Goal: Task Accomplishment & Management: Use online tool/utility

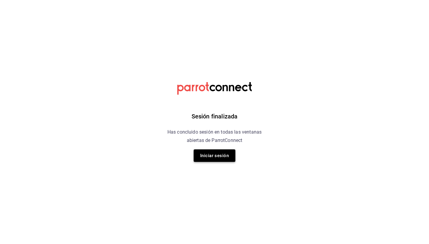
click at [214, 151] on button "Iniciar sesión" at bounding box center [215, 156] width 42 height 13
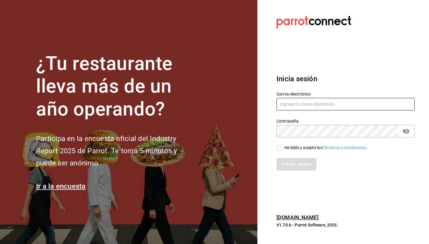
type input "[EMAIL_ADDRESS][DOMAIN_NAME]"
click at [277, 148] on input "He leído y acepto los Términos y condiciones." at bounding box center [279, 147] width 5 height 5
checkbox input "true"
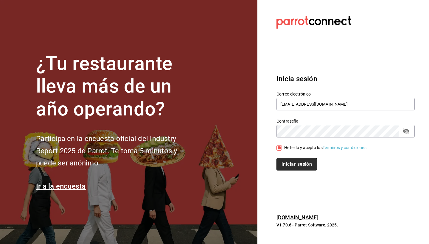
click at [293, 164] on button "Iniciar sesión" at bounding box center [297, 164] width 41 height 13
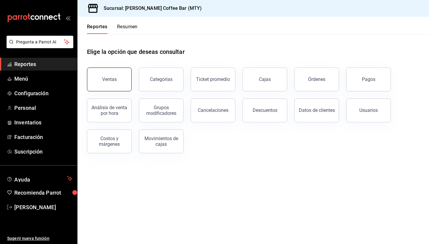
click at [109, 78] on div "Ventas" at bounding box center [109, 80] width 15 height 6
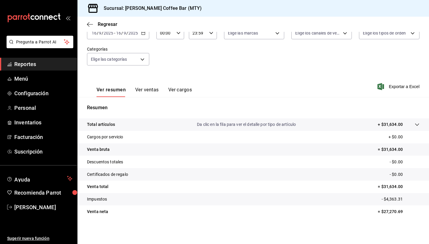
scroll to position [41, 0]
click at [148, 91] on button "Ver ventas" at bounding box center [147, 92] width 24 height 10
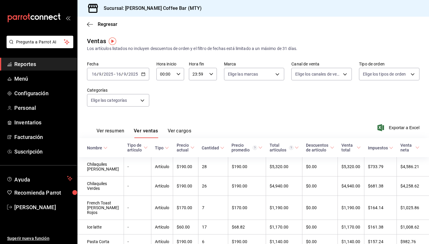
click at [118, 131] on button "Ver resumen" at bounding box center [111, 133] width 28 height 10
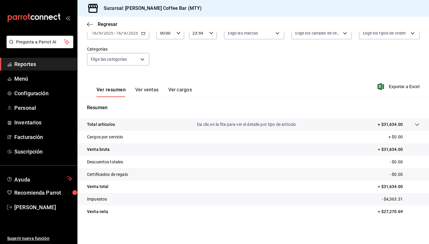
scroll to position [41, 0]
click at [38, 63] on span "Reportes" at bounding box center [43, 64] width 58 height 8
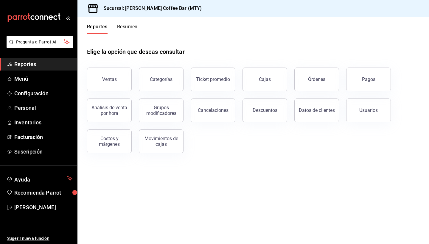
click at [132, 27] on button "Resumen" at bounding box center [127, 29] width 21 height 10
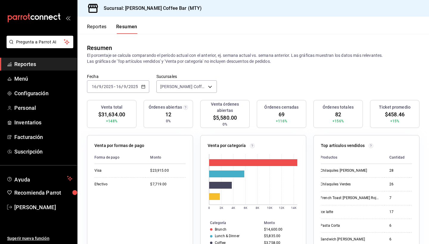
click at [142, 87] on icon "button" at bounding box center [143, 87] width 4 height 4
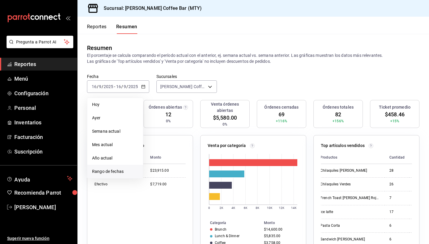
click at [122, 170] on span "Rango de fechas" at bounding box center [115, 172] width 46 height 6
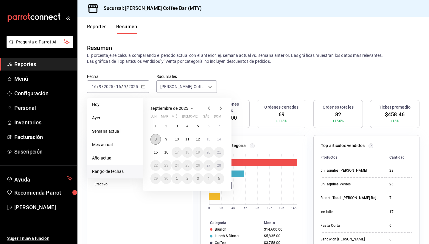
click at [156, 139] on abbr "8" at bounding box center [156, 139] width 2 height 4
click at [220, 143] on button "14" at bounding box center [219, 139] width 10 height 11
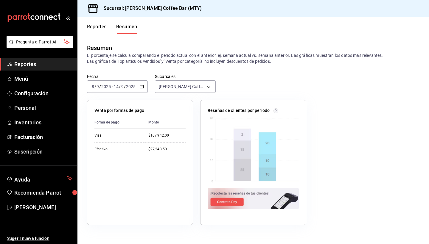
click at [143, 85] on icon "button" at bounding box center [142, 87] width 4 height 4
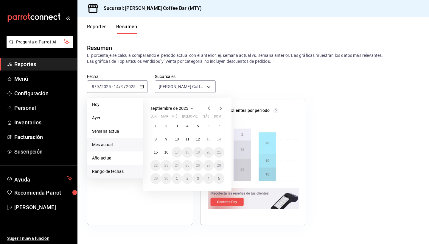
click at [125, 143] on span "Mes actual" at bounding box center [115, 145] width 46 height 6
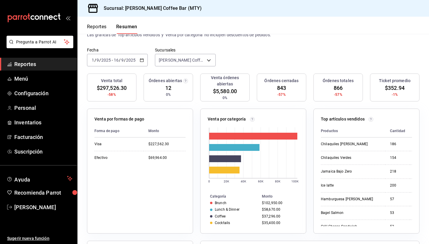
scroll to position [28, 0]
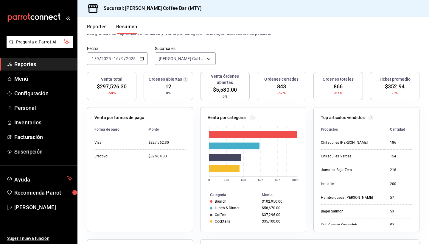
click at [139, 61] on div "[DATE] [DATE] - [DATE] [DATE]" at bounding box center [117, 58] width 61 height 13
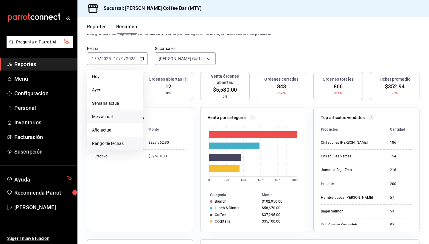
click at [127, 142] on span "Rango de fechas" at bounding box center [115, 144] width 46 height 6
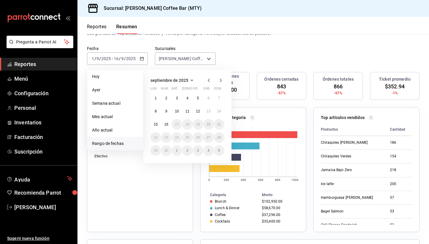
click at [209, 82] on icon "button" at bounding box center [209, 81] width 2 height 4
click at [199, 100] on button "1" at bounding box center [198, 98] width 10 height 11
click at [218, 152] on abbr "31" at bounding box center [219, 151] width 4 height 4
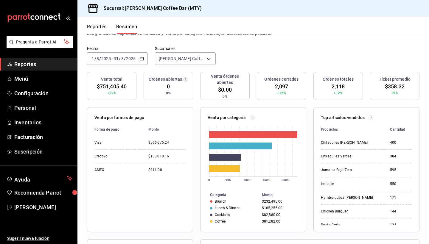
click at [139, 58] on div "[DATE] [DATE] - [DATE] [DATE]" at bounding box center [117, 58] width 61 height 13
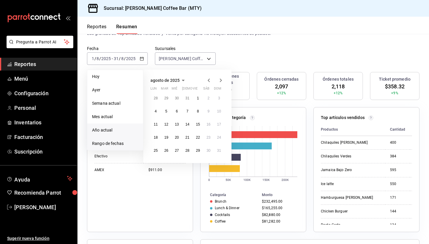
click at [122, 132] on span "Año actual" at bounding box center [115, 130] width 46 height 6
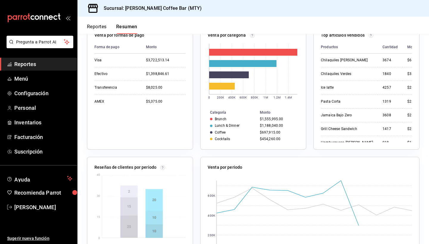
scroll to position [107, 0]
